Goal: Navigation & Orientation: Find specific page/section

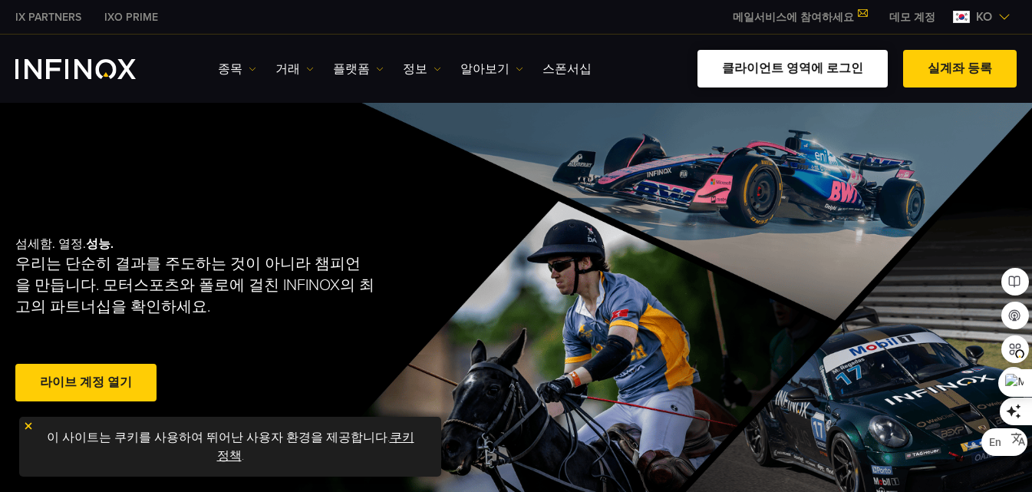
click at [792, 71] on link "클라이언트 영역에 로그인" at bounding box center [793, 69] width 190 height 38
